Goal: Information Seeking & Learning: Learn about a topic

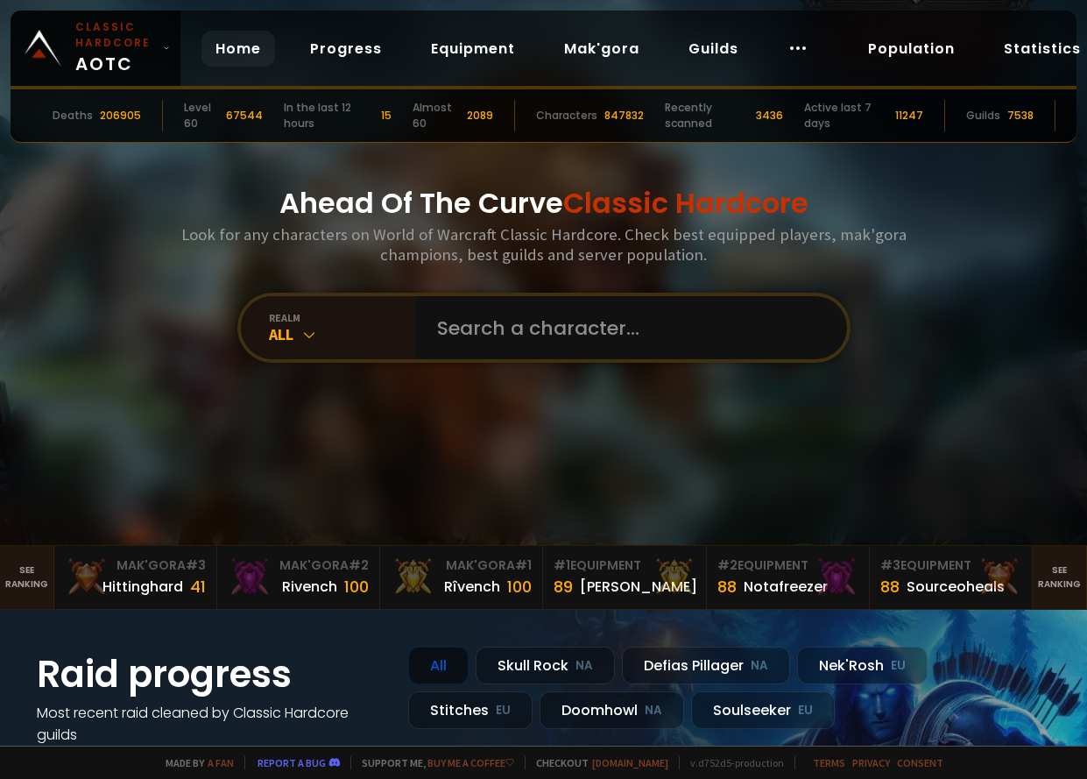
click at [393, 265] on h3 "Look for any characters on World of Warcraft Classic Hardcore. Check best equip…" at bounding box center [544, 244] width 740 height 40
click at [428, 296] on input "text" at bounding box center [627, 327] width 400 height 63
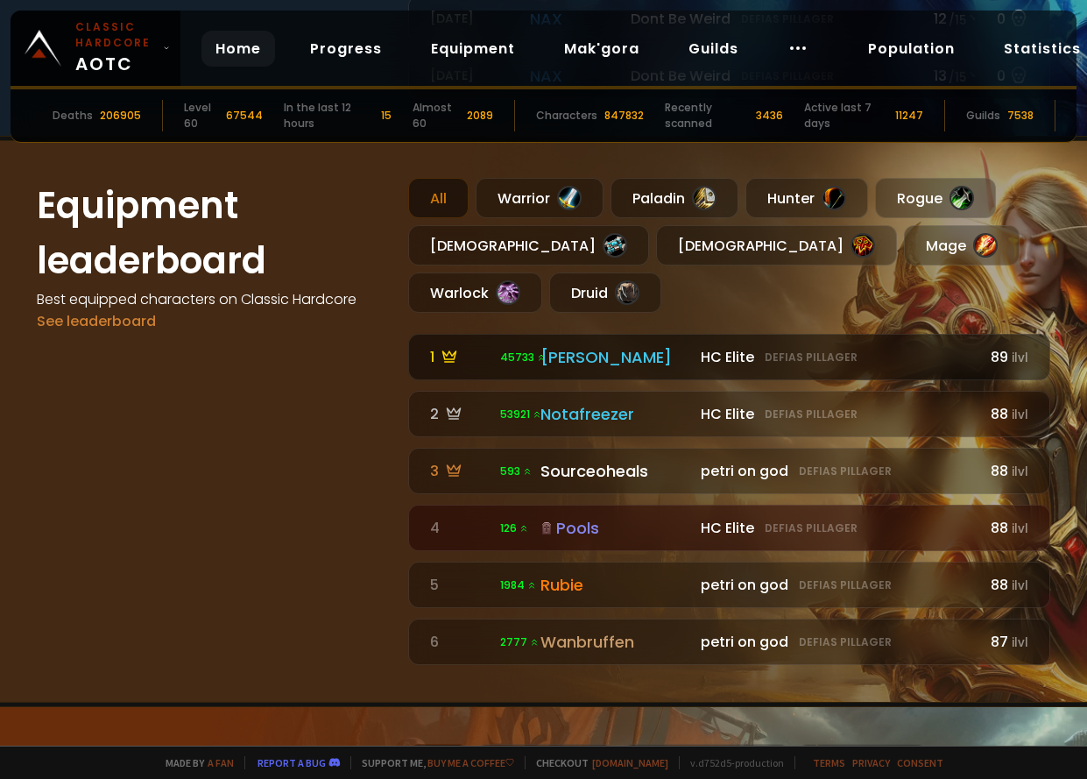
scroll to position [1051, 0]
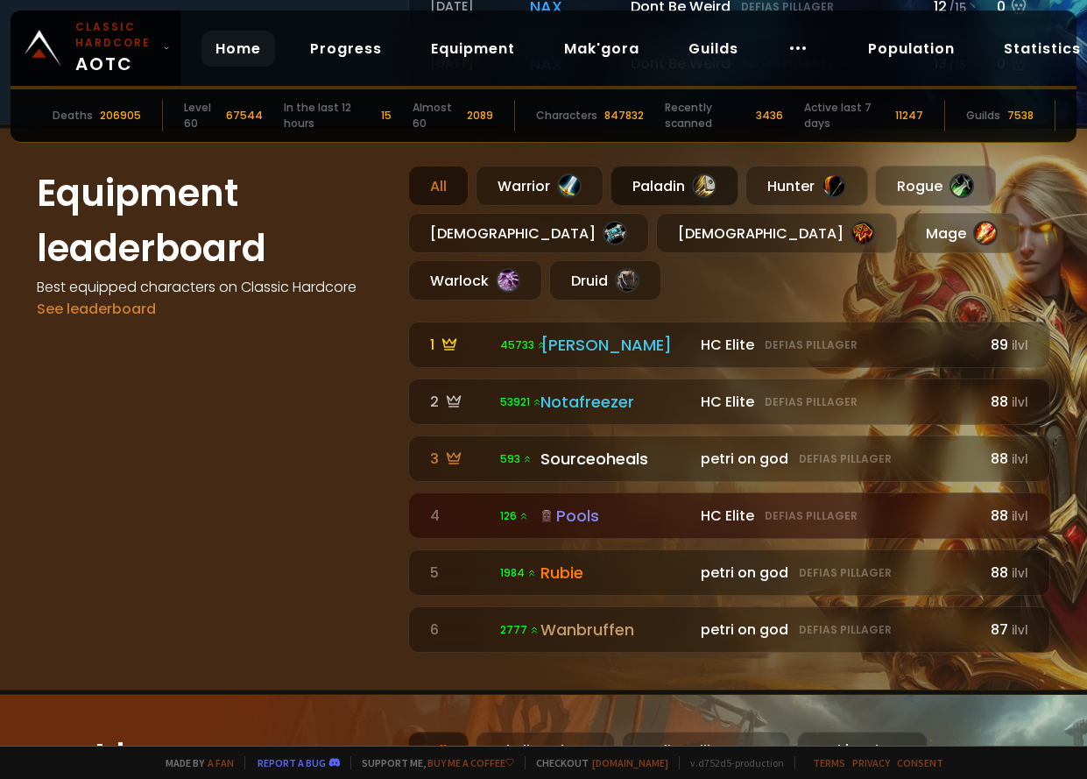
click at [662, 184] on div "Paladin" at bounding box center [675, 186] width 128 height 40
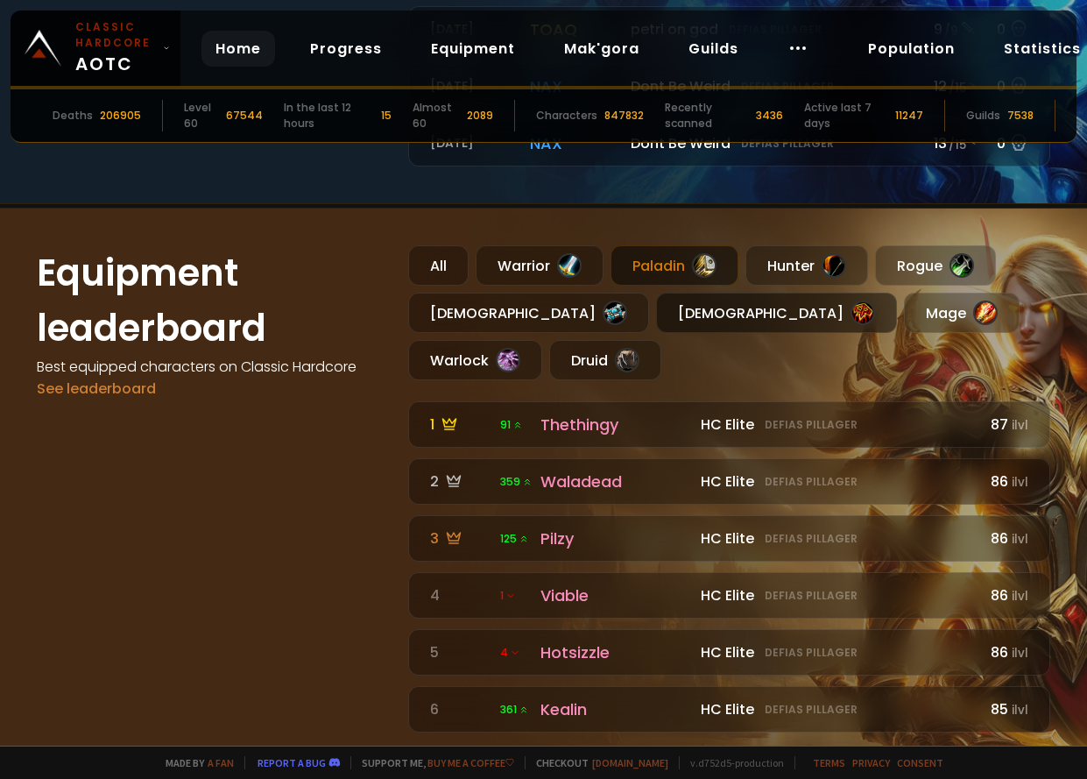
scroll to position [964, 0]
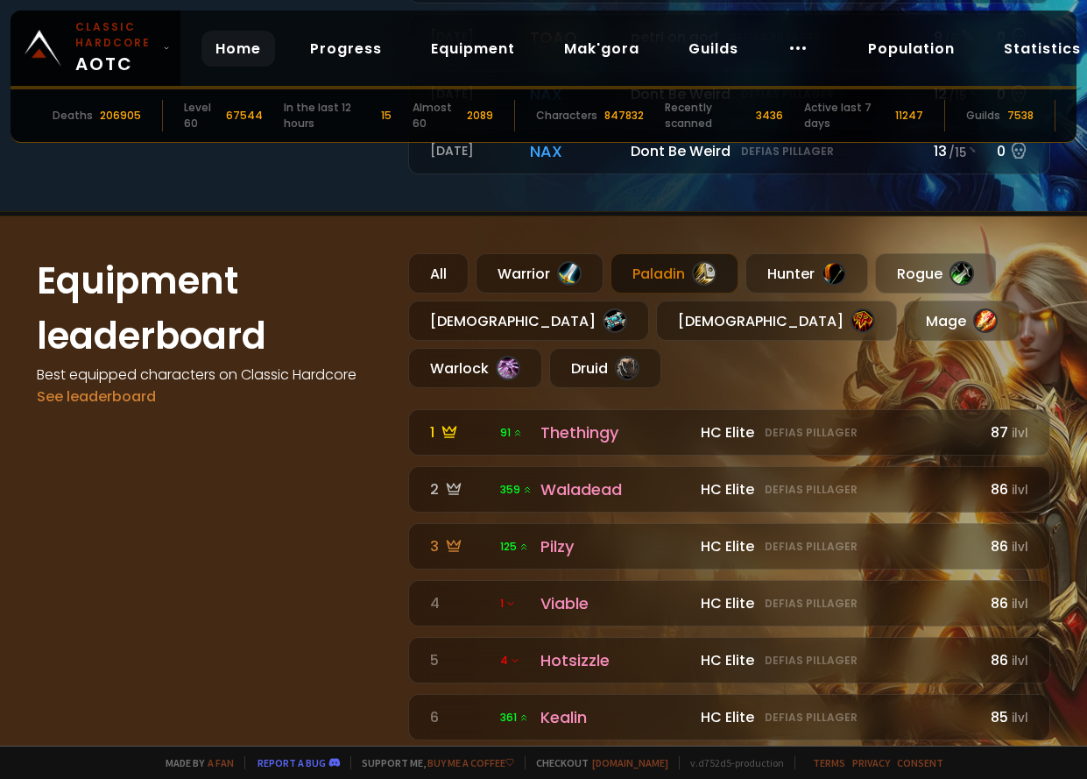
click at [676, 273] on div "Paladin" at bounding box center [675, 273] width 128 height 40
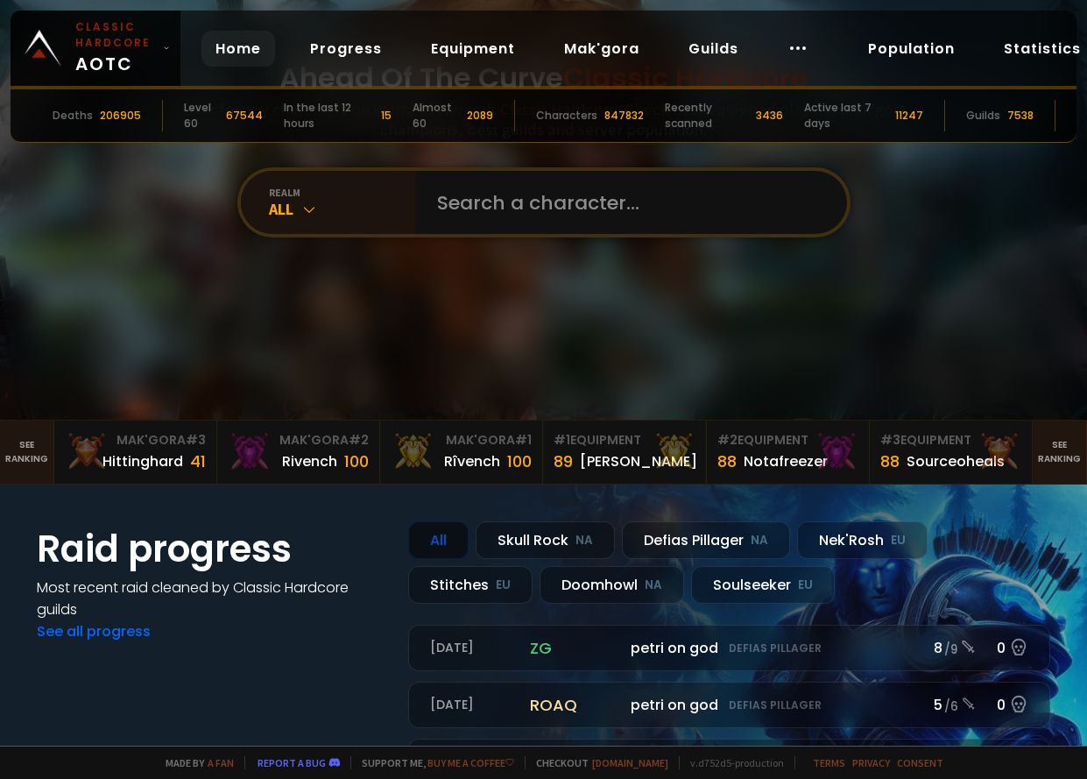
scroll to position [88, 0]
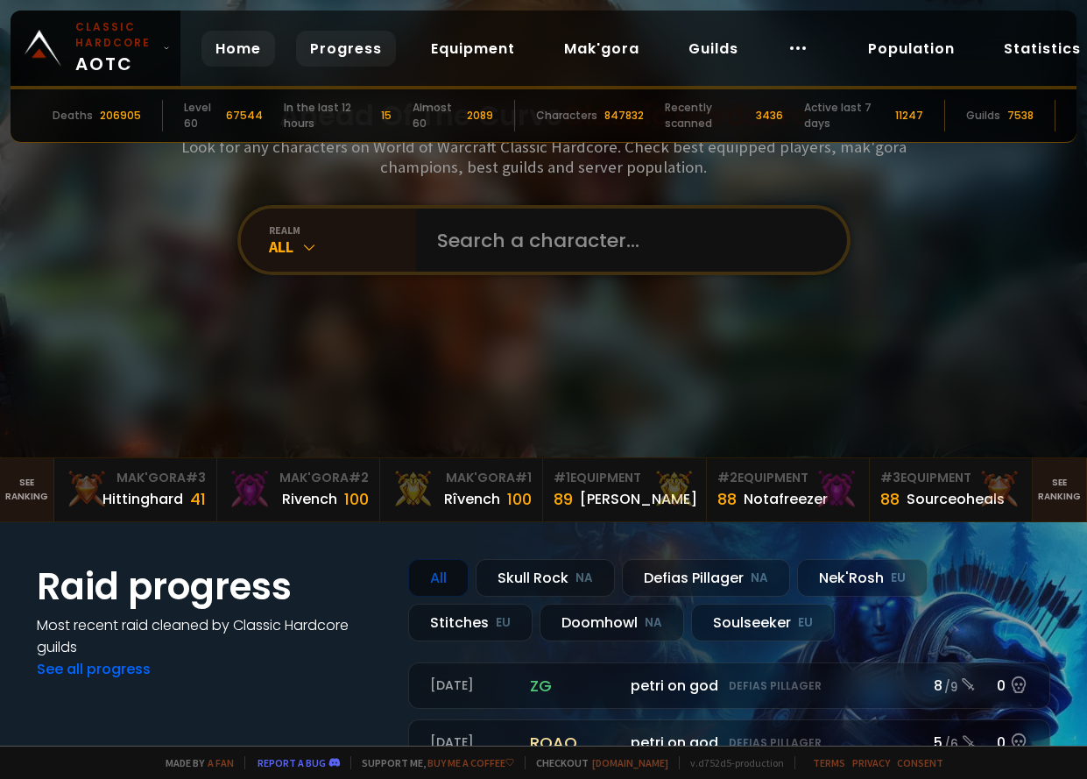
click at [350, 54] on link "Progress" at bounding box center [346, 49] width 100 height 36
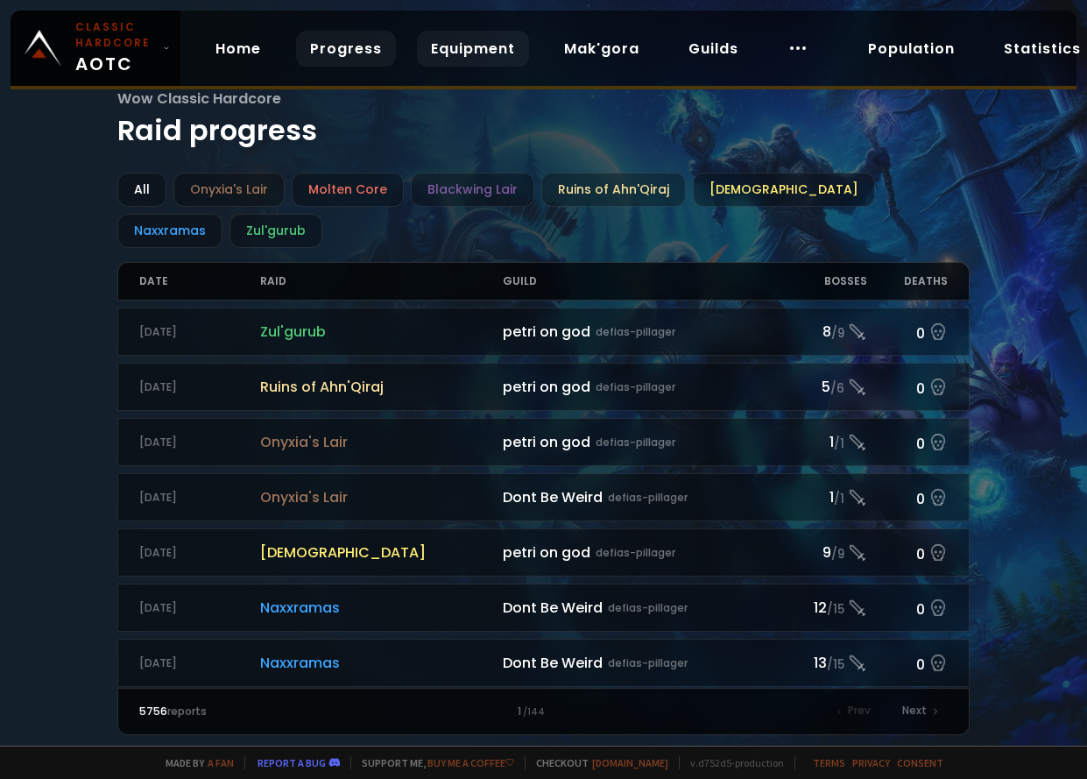
click at [457, 53] on link "Equipment" at bounding box center [473, 49] width 112 height 36
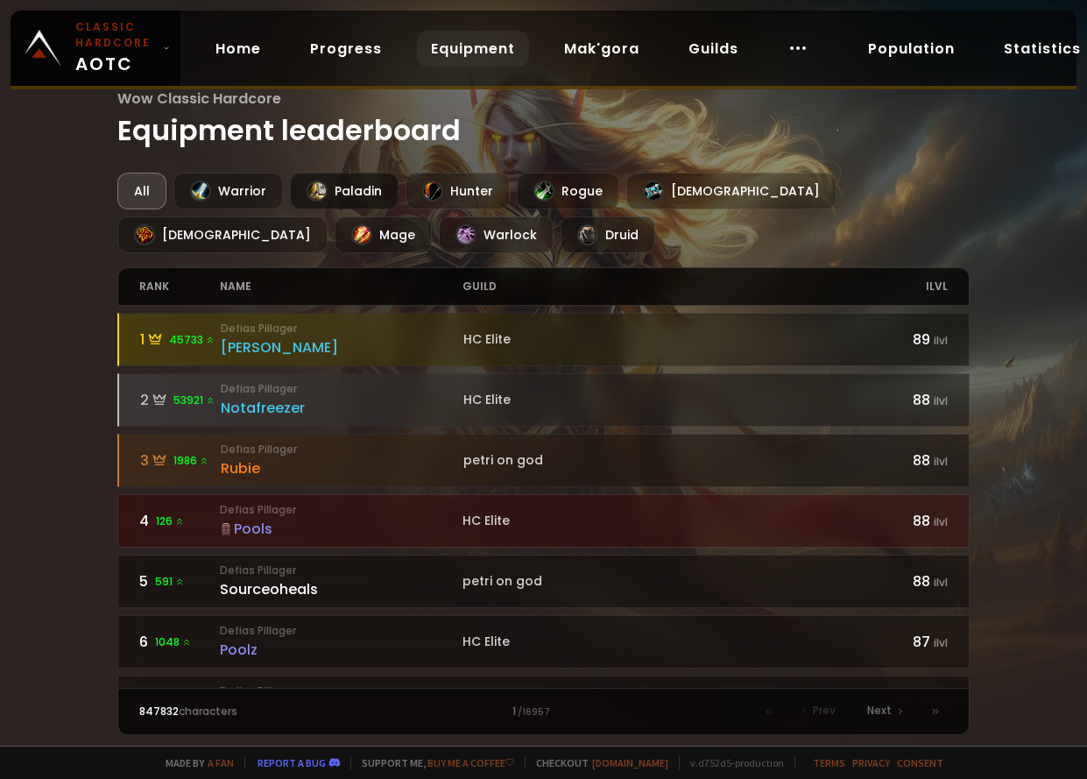
click at [336, 189] on div "Paladin" at bounding box center [344, 191] width 109 height 37
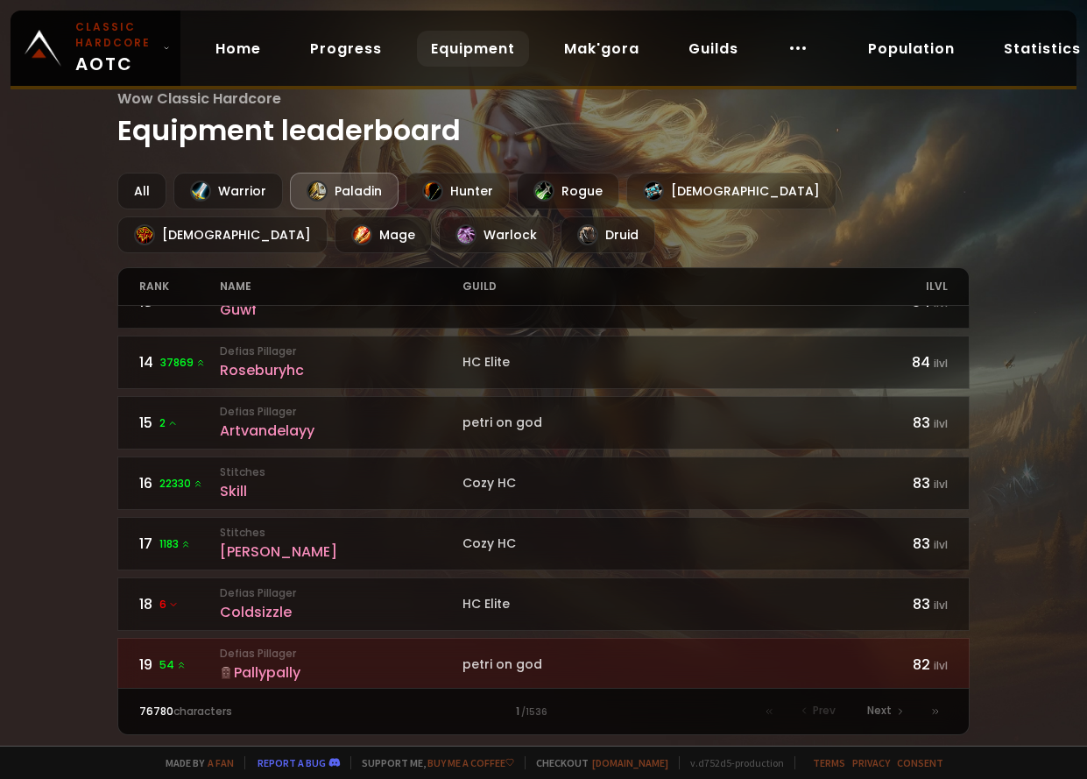
scroll to position [1051, 0]
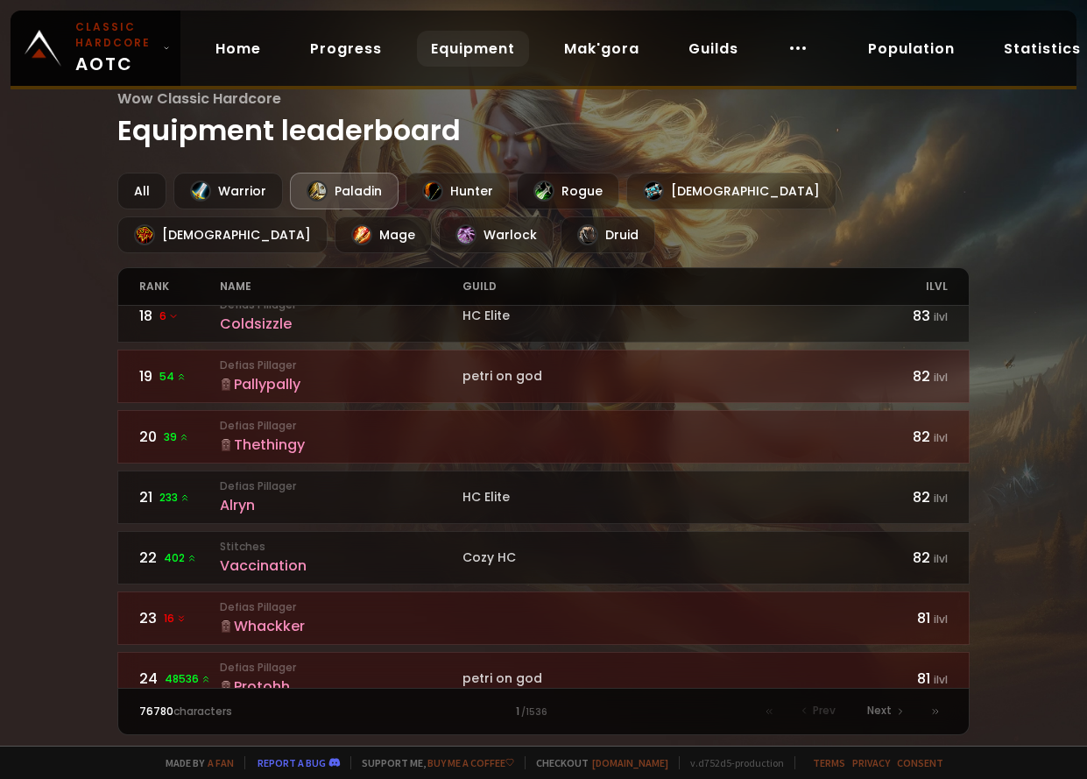
click at [304, 372] on small "Defias Pillager" at bounding box center [341, 366] width 243 height 16
